Goal: Transaction & Acquisition: Purchase product/service

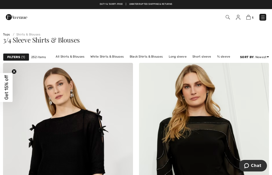
click at [228, 15] on img at bounding box center [227, 17] width 4 height 4
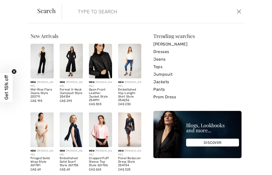
click at [77, 14] on input "search" at bounding box center [134, 11] width 121 height 15
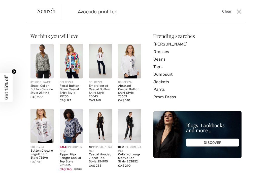
type input "Avocado print top"
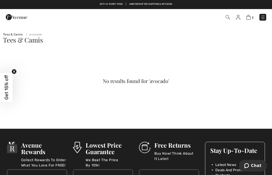
click at [223, 15] on span "1" at bounding box center [191, 17] width 149 height 7
click at [229, 18] on img at bounding box center [227, 17] width 4 height 4
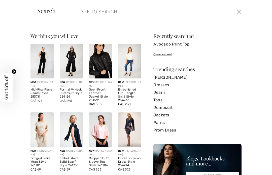
click at [82, 14] on input "search" at bounding box center [134, 11] width 121 height 15
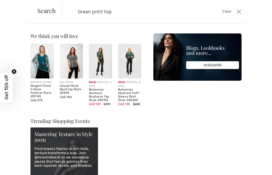
type input "Green print top"
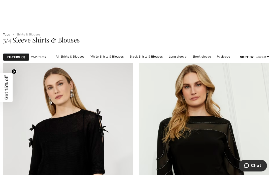
scroll to position [5, 0]
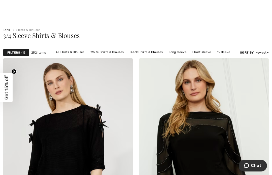
click at [16, 51] on strong "Filters" at bounding box center [13, 52] width 13 height 5
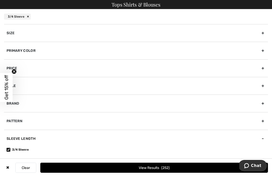
click at [260, 51] on div "Primary Color" at bounding box center [136, 51] width 264 height 18
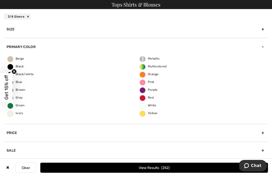
scroll to position [3, 0]
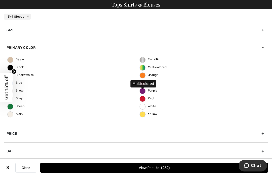
click at [162, 67] on span "Multicolored" at bounding box center [153, 67] width 27 height 4
click at [0, 0] on input "Multicolored" at bounding box center [0, 0] width 0 height 0
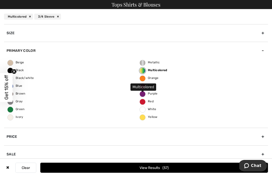
scroll to position [0, 0]
click at [167, 165] on button "View Results 57" at bounding box center [153, 168] width 227 height 10
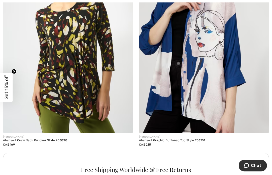
scroll to position [1197, 0]
click at [83, 74] on img at bounding box center [68, 35] width 130 height 195
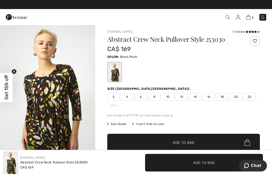
scroll to position [2, 0]
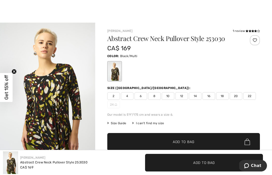
click at [234, 94] on span "20" at bounding box center [235, 96] width 13 height 8
click at [189, 143] on span "Add to Bag" at bounding box center [184, 141] width 22 height 5
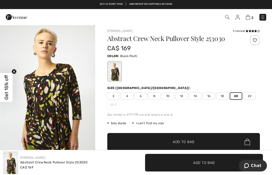
click at [227, 16] on img at bounding box center [227, 17] width 4 height 4
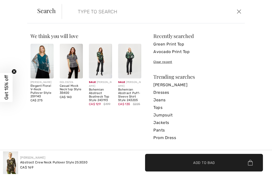
click at [168, 13] on input "search" at bounding box center [134, 11] width 121 height 15
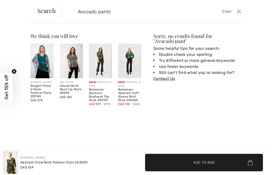
type input "Avocado pants"
click at [235, 11] on button "Close" at bounding box center [238, 12] width 7 height 8
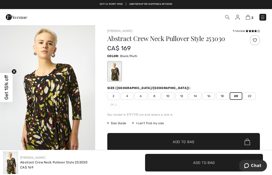
scroll to position [0, 0]
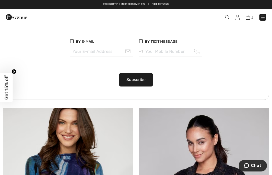
scroll to position [2703, 0]
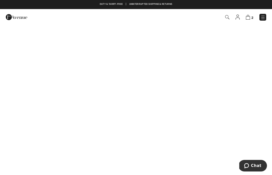
click at [262, 16] on img at bounding box center [262, 17] width 5 height 5
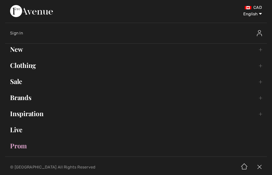
click at [21, 68] on link "Clothing Toggle submenu" at bounding box center [136, 65] width 262 height 11
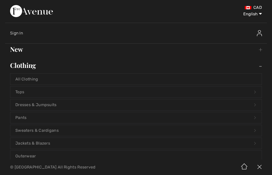
click at [25, 117] on link "Pants Open submenu" at bounding box center [135, 117] width 251 height 11
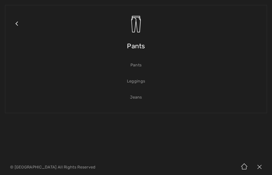
click at [140, 65] on link "Pants" at bounding box center [135, 65] width 251 height 11
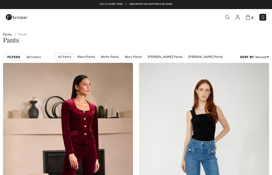
checkbox input "true"
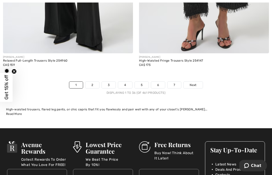
scroll to position [4061, 0]
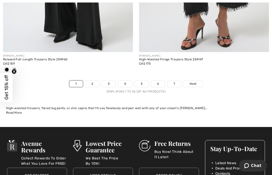
click at [196, 81] on span "Next" at bounding box center [192, 83] width 7 height 5
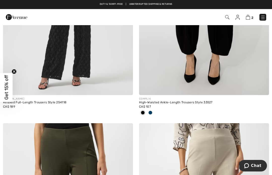
scroll to position [1718, 0]
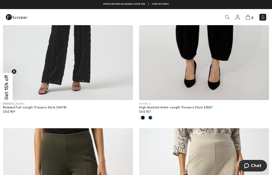
click at [202, 61] on img at bounding box center [204, 2] width 130 height 195
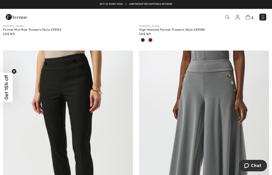
scroll to position [3648, 0]
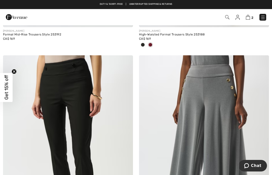
click at [226, 17] on img at bounding box center [227, 17] width 4 height 4
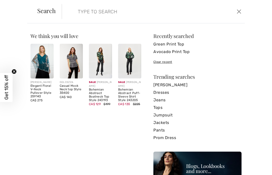
click at [152, 10] on input "search" at bounding box center [134, 11] width 121 height 15
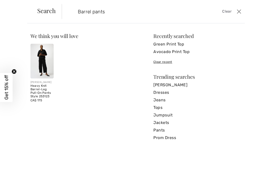
type input "Barrel pants"
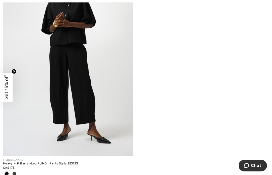
scroll to position [101, 0]
click at [15, 174] on span at bounding box center [14, 174] width 4 height 4
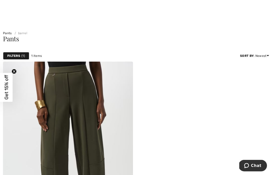
scroll to position [1, 0]
click at [89, 156] on img at bounding box center [68, 159] width 130 height 195
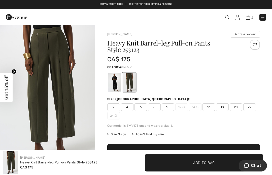
click at [251, 103] on div "Size (CA/US): 2 4 6 8 10 12 14 16 18 20 22 24" at bounding box center [183, 108] width 152 height 23
click at [248, 107] on span "22" at bounding box center [249, 107] width 13 height 8
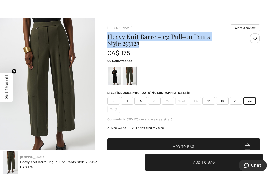
scroll to position [6, 0]
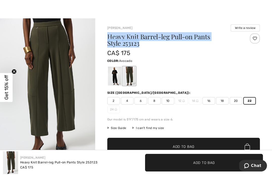
copy h1 "Heavy Knit Barrel-leg Pull-on Pants Style 253123"
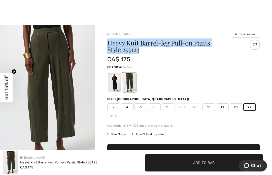
click at [203, 159] on span "✔ Added to Bag Add to Bag" at bounding box center [204, 163] width 118 height 18
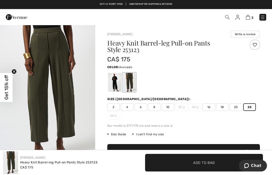
click at [248, 18] on img at bounding box center [247, 17] width 4 height 5
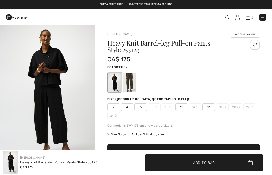
checkbox input "true"
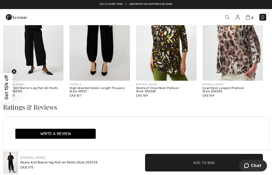
scroll to position [583, 0]
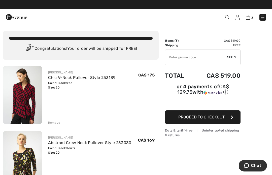
click at [227, 117] on button "Proceed to Checkout" at bounding box center [202, 117] width 75 height 14
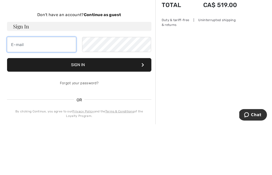
type input "[EMAIL_ADDRESS][PERSON_NAME][DOMAIN_NAME]"
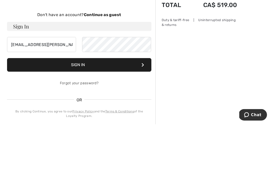
click at [79, 109] on button "Sign In" at bounding box center [79, 116] width 144 height 14
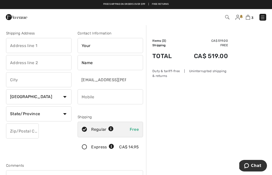
click at [13, 45] on input "text" at bounding box center [38, 45] width 65 height 15
type input "[STREET_ADDRESS]"
type input "[GEOGRAPHIC_DATA]"
select select "MB"
type input "R3X2E2"
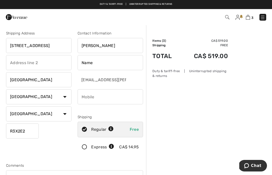
click at [124, 47] on input "Rhonda Adolphson" at bounding box center [109, 45] width 65 height 15
type input "[PERSON_NAME]"
click at [126, 64] on input "Name" at bounding box center [109, 62] width 65 height 15
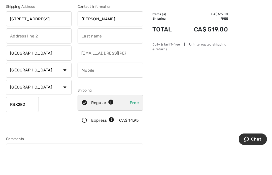
type input "[PERSON_NAME]"
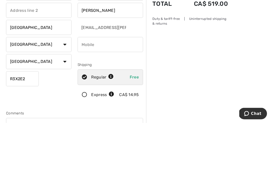
click at [119, 89] on input "phone" at bounding box center [109, 96] width 65 height 15
type input "2042917509"
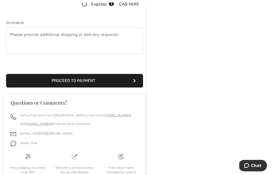
scroll to position [142, 0]
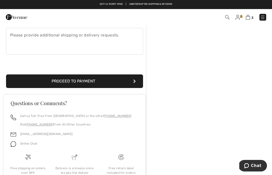
click at [131, 80] on button "Proceed to Payment" at bounding box center [74, 81] width 137 height 14
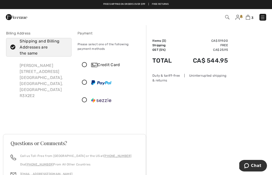
click at [84, 64] on icon at bounding box center [84, 64] width 13 height 5
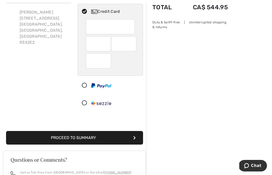
scroll to position [83, 0]
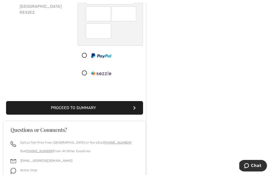
click at [49, 106] on button "Proceed to Summary" at bounding box center [74, 108] width 137 height 14
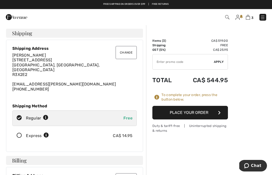
click at [200, 113] on button "Place Your Order" at bounding box center [189, 113] width 75 height 14
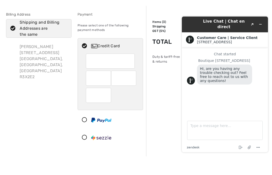
click at [72, 72] on div "Billing Address Shipping and Billing Addresses are the same [PERSON_NAME] [STRE…" at bounding box center [38, 99] width 71 height 136
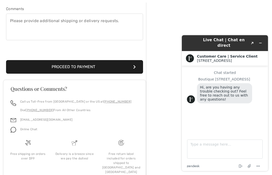
click at [124, 67] on button "Proceed to Payment" at bounding box center [74, 67] width 137 height 14
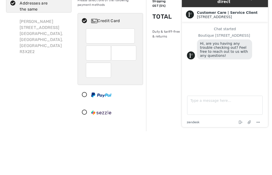
scroll to position [44, 0]
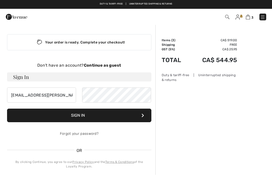
scroll to position [0, 0]
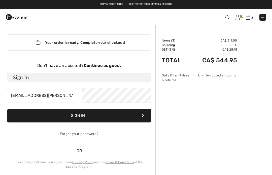
click at [119, 41] on div "Your order is ready. Complete your checkout!" at bounding box center [79, 42] width 144 height 16
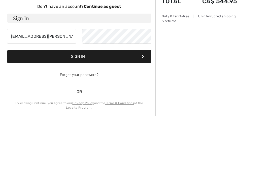
scroll to position [60, 0]
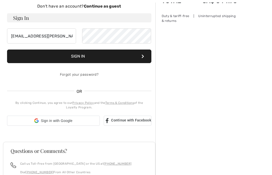
click at [34, 56] on button "Sign In" at bounding box center [79, 57] width 144 height 14
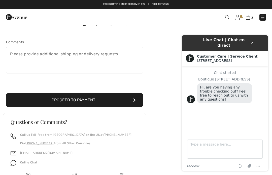
scroll to position [120, 0]
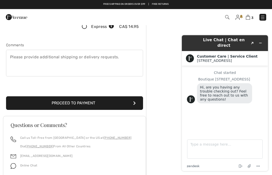
click at [134, 102] on icon "submit" at bounding box center [134, 103] width 3 height 4
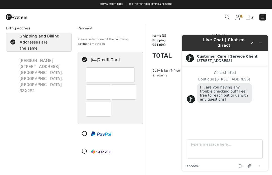
scroll to position [5, 0]
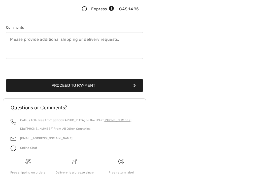
click at [133, 82] on button "Proceed to Payment" at bounding box center [74, 86] width 137 height 14
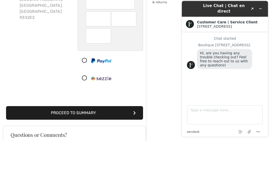
scroll to position [78, 0]
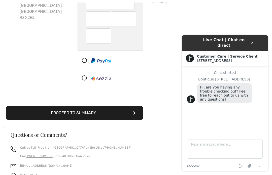
click at [136, 113] on button "Proceed to Summary" at bounding box center [74, 113] width 137 height 14
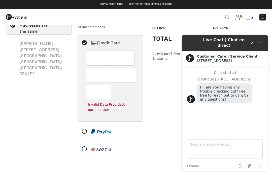
scroll to position [21, 0]
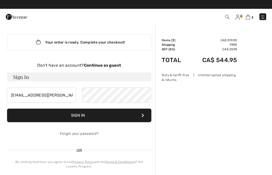
scroll to position [0, 0]
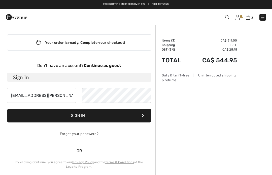
click at [137, 116] on button "Sign In" at bounding box center [79, 116] width 144 height 14
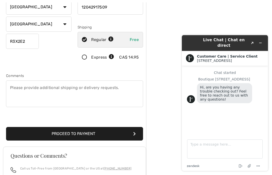
scroll to position [107, 0]
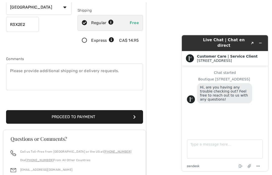
click at [135, 117] on icon "submit" at bounding box center [134, 117] width 3 height 4
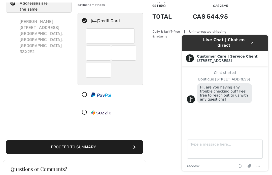
scroll to position [44, 0]
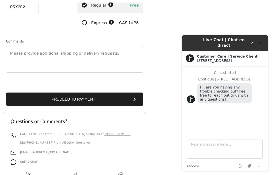
click at [129, 97] on button "Proceed to Payment" at bounding box center [74, 100] width 137 height 14
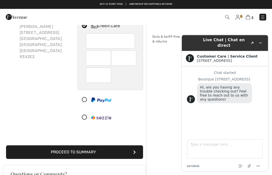
scroll to position [39, 0]
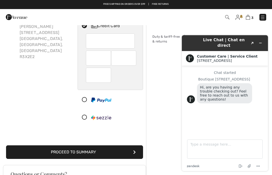
click at [135, 153] on icon "submit" at bounding box center [134, 152] width 3 height 4
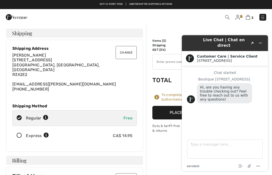
click at [263, 39] on button "Minimize widget" at bounding box center [260, 42] width 8 height 7
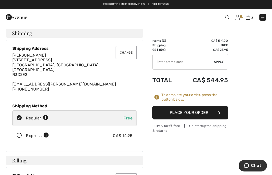
click at [200, 111] on button "Place Your Order" at bounding box center [189, 113] width 75 height 14
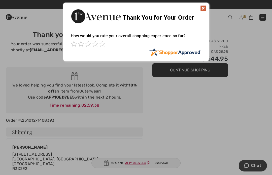
click at [204, 9] on img at bounding box center [203, 8] width 6 height 6
